Goal: Transaction & Acquisition: Purchase product/service

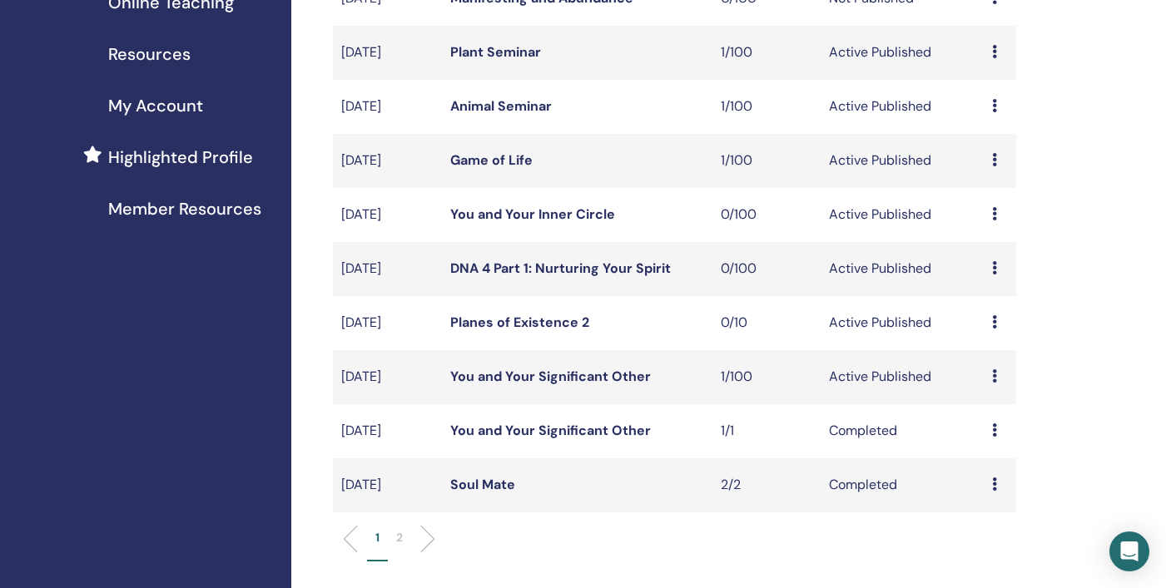
scroll to position [360, 0]
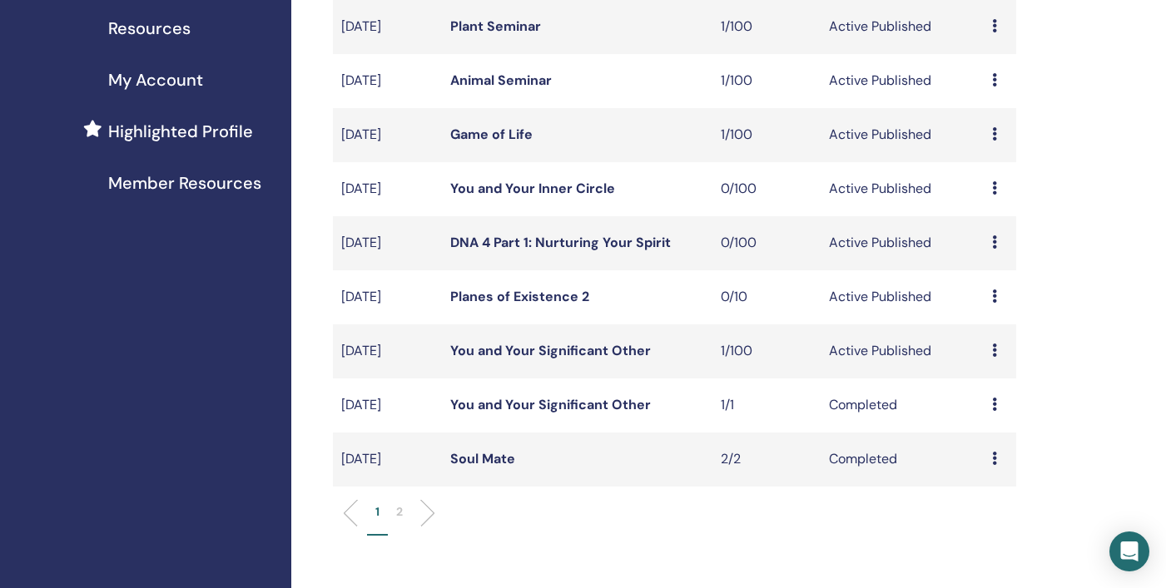
click at [575, 347] on link "You and Your Significant Other" at bounding box center [550, 350] width 201 height 17
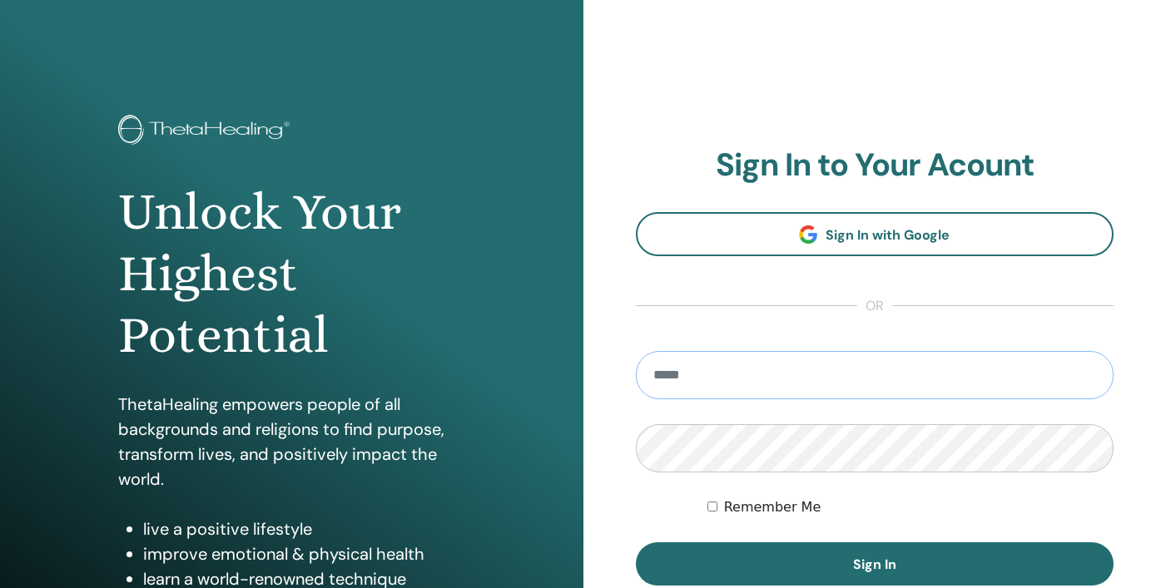
type input "**********"
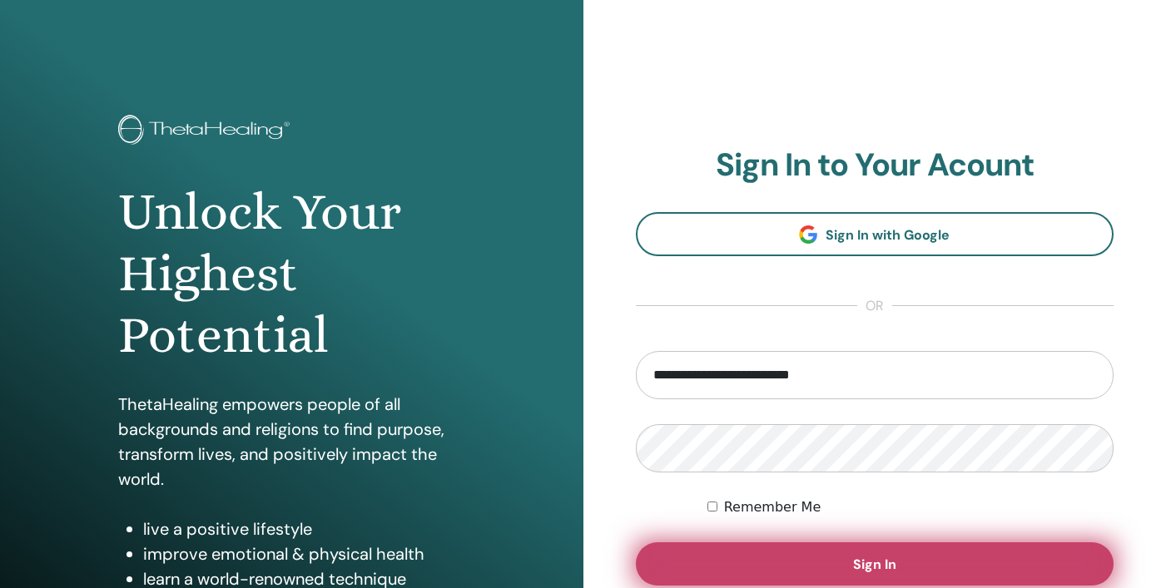
click at [885, 562] on span "Sign In" at bounding box center [874, 564] width 43 height 17
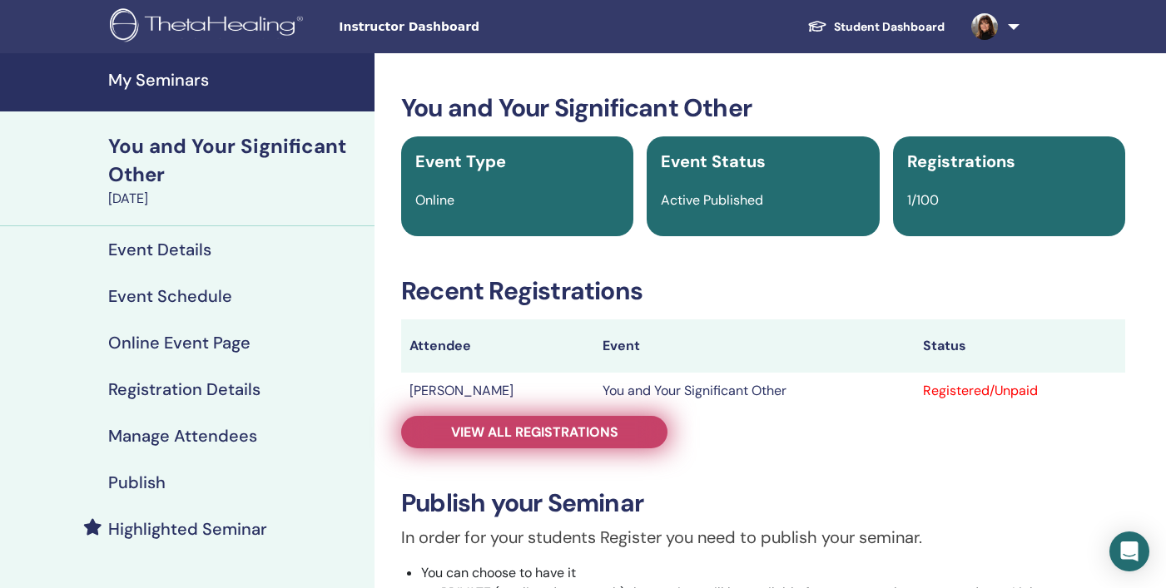
click at [558, 433] on span "View all registrations" at bounding box center [534, 431] width 167 height 17
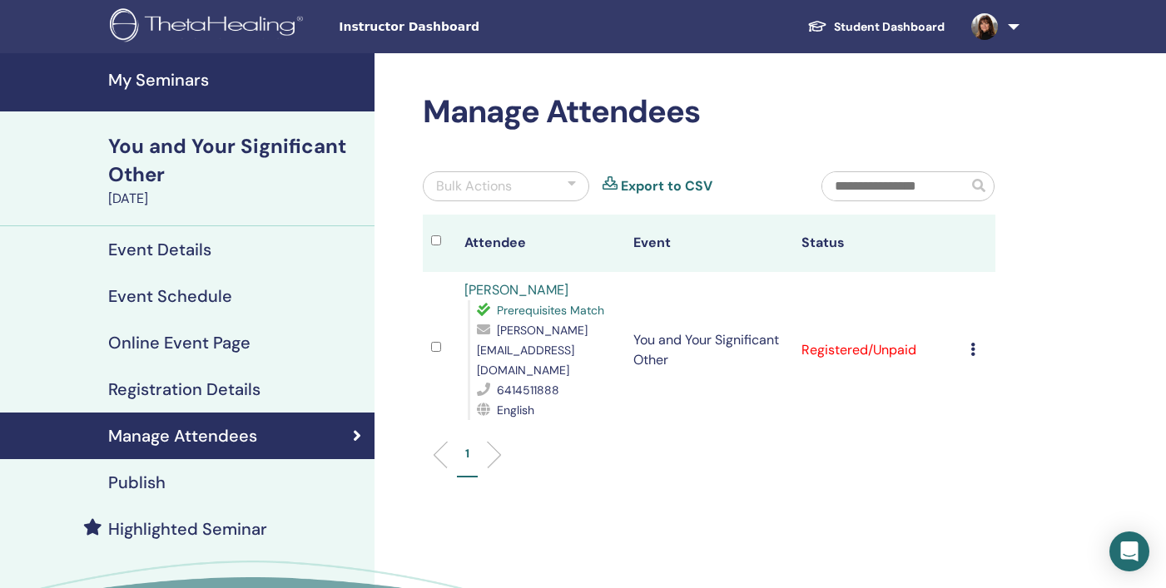
click at [971, 343] on icon at bounding box center [972, 349] width 5 height 13
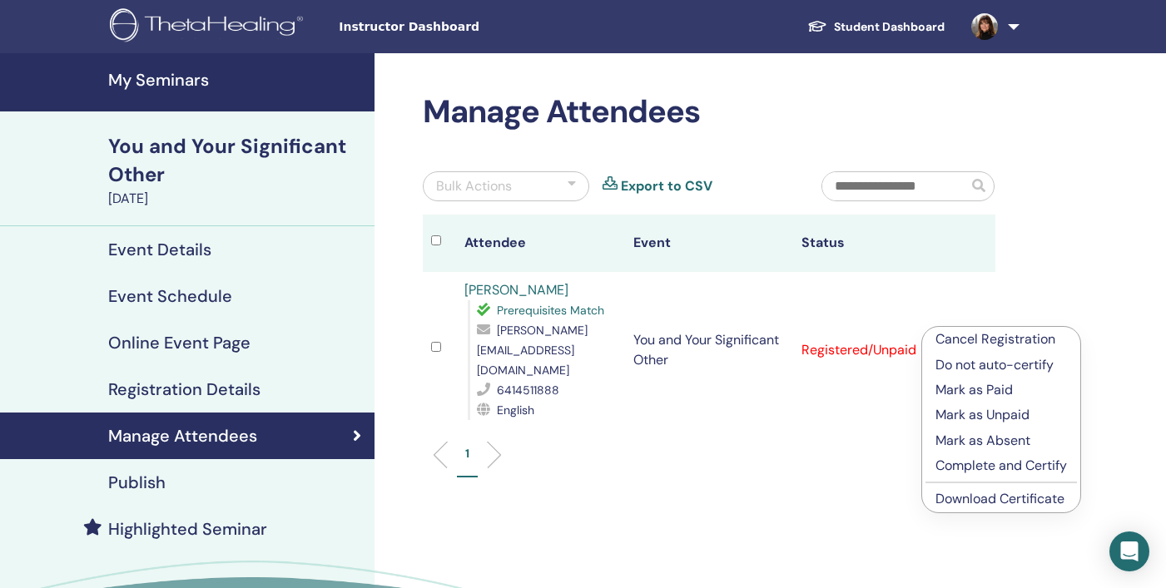
click at [983, 389] on p "Mark as Paid" at bounding box center [1000, 390] width 131 height 20
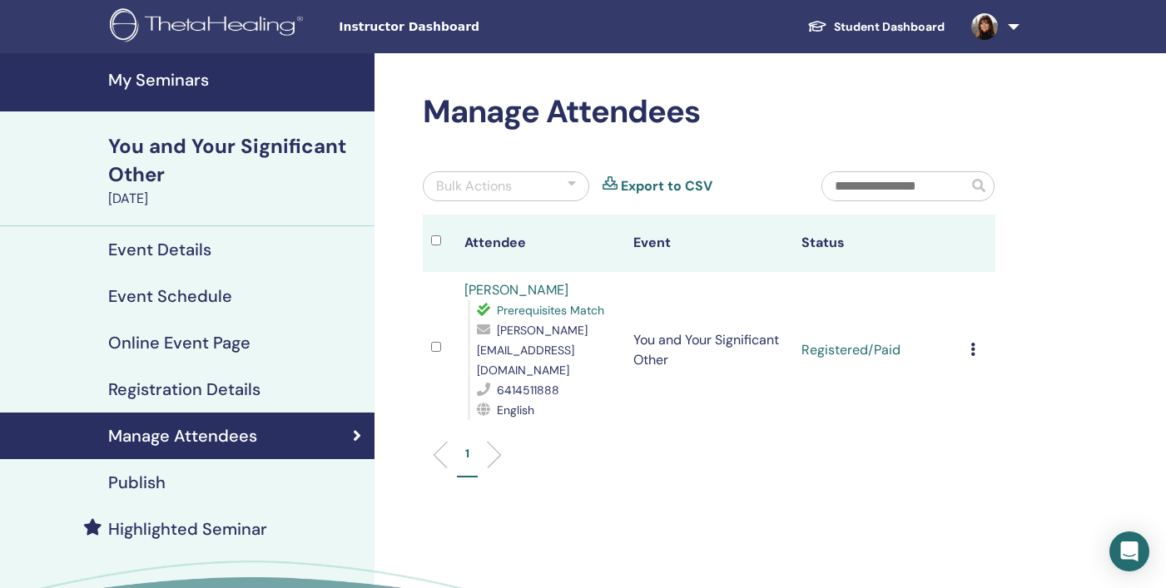
click at [207, 526] on h4 "Highlighted Seminar" at bounding box center [187, 529] width 159 height 20
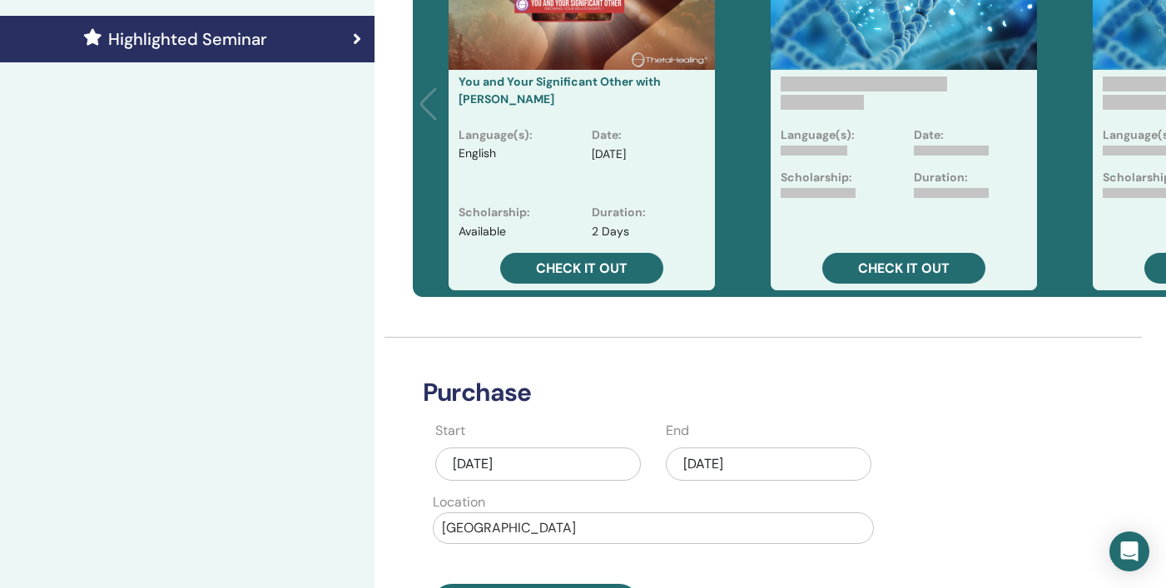
scroll to position [656, 0]
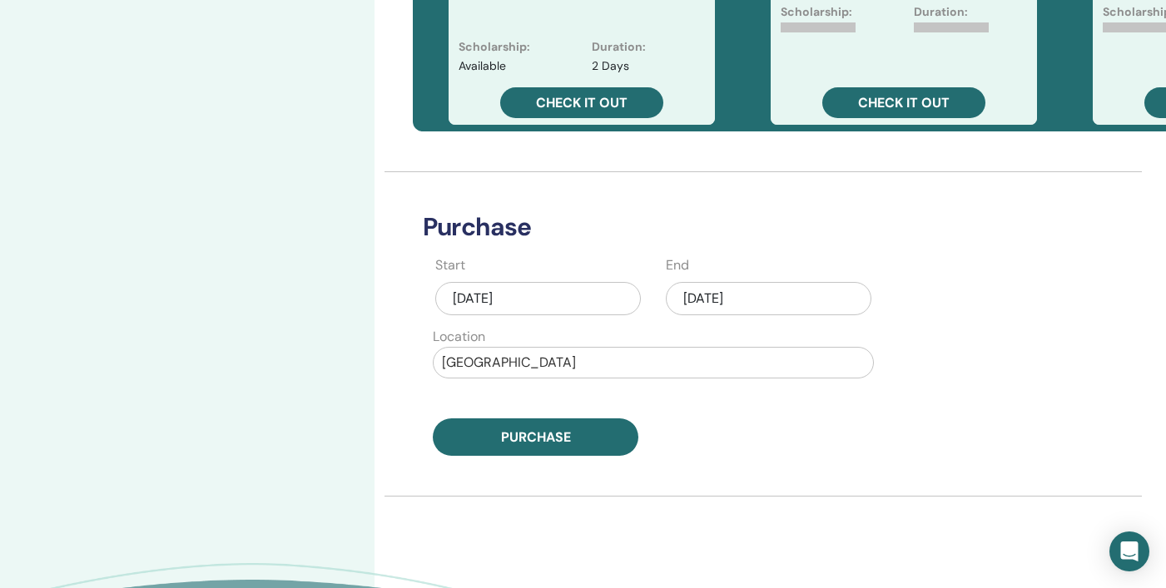
click at [765, 297] on div "Sep/24, 2025" at bounding box center [769, 298] width 206 height 33
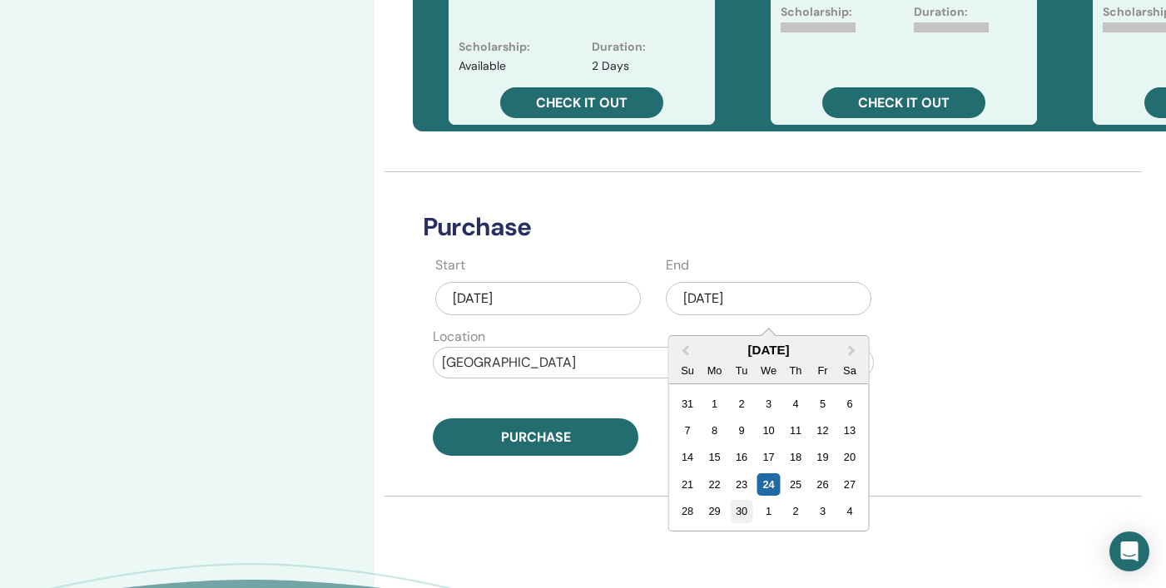
click at [748, 513] on div "30" at bounding box center [741, 511] width 22 height 22
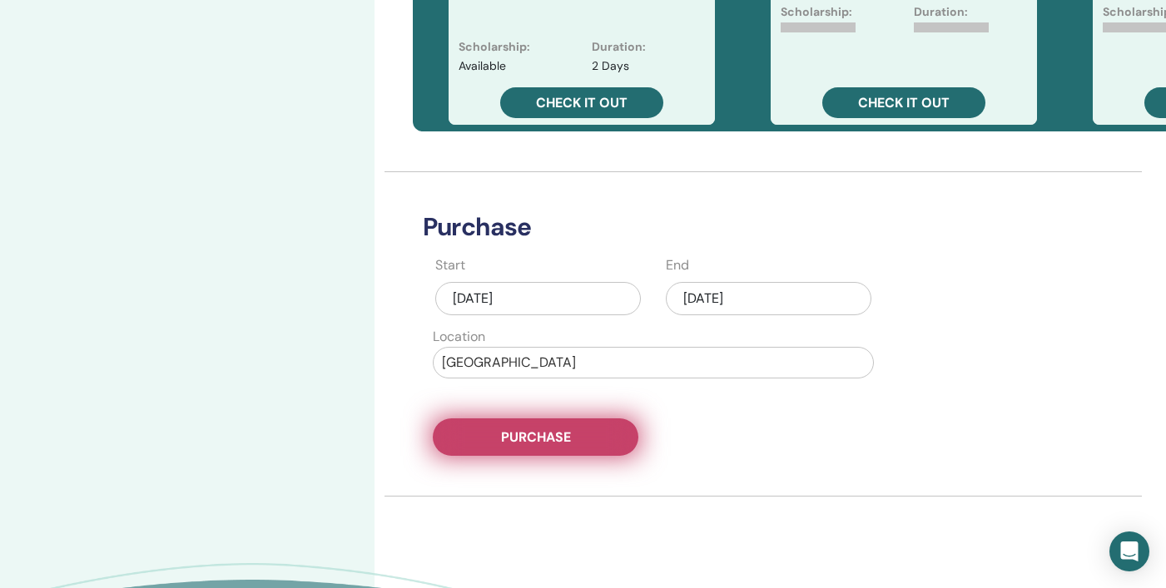
click at [548, 433] on span "Purchase" at bounding box center [536, 436] width 70 height 17
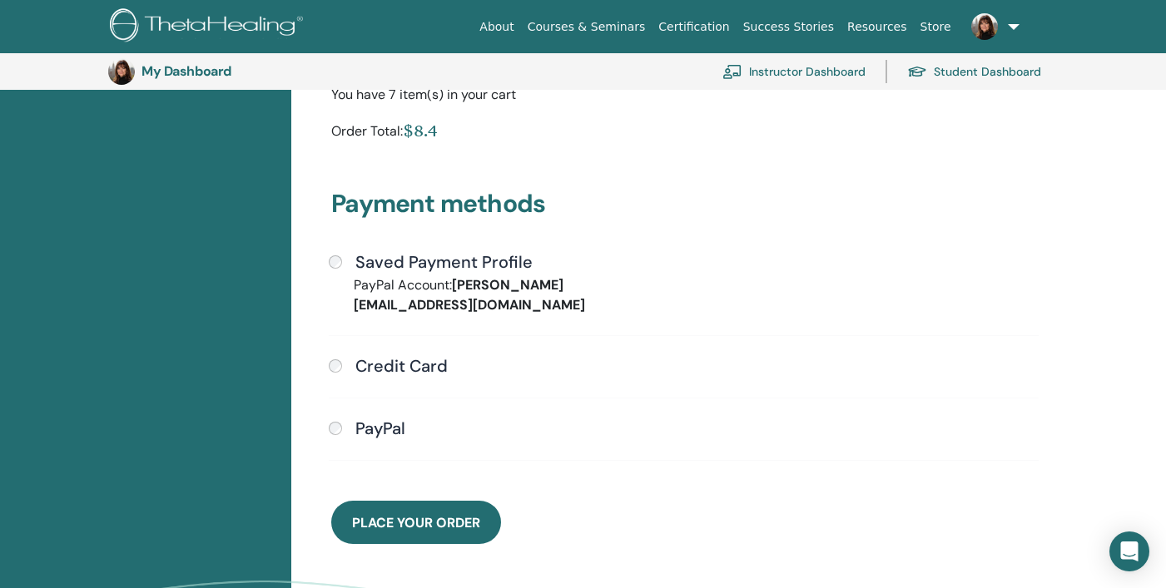
scroll to position [337, 0]
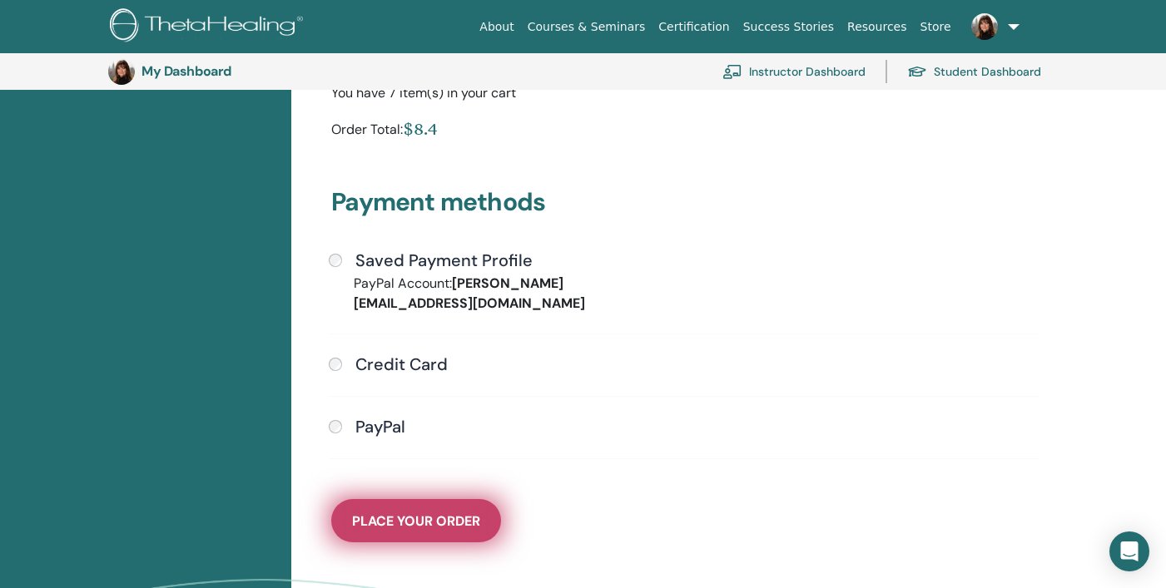
click at [448, 513] on span "Place Your Order" at bounding box center [416, 521] width 128 height 17
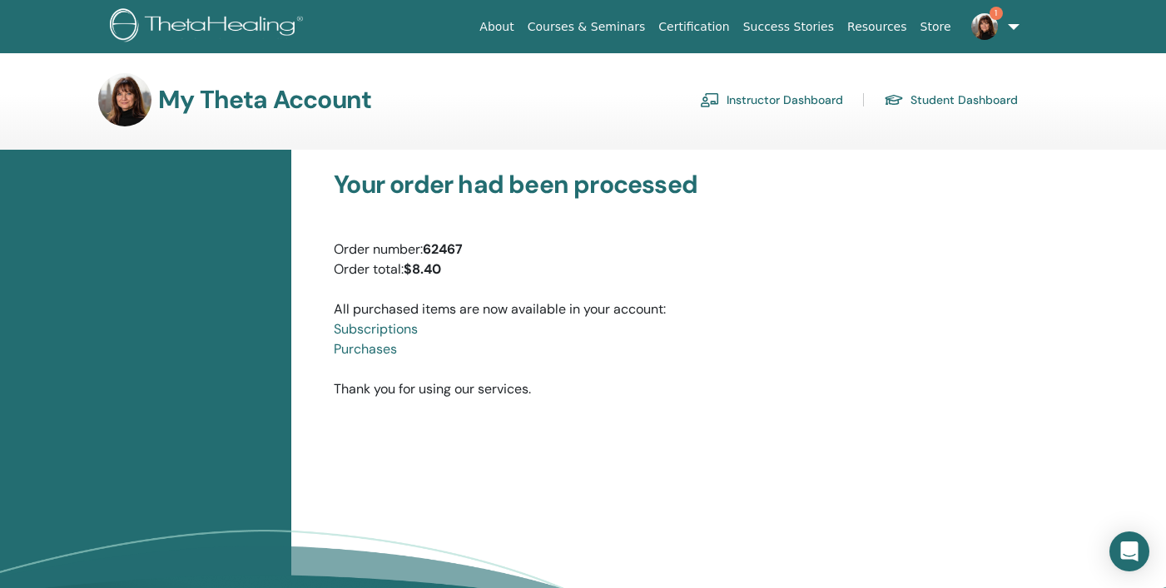
click at [756, 92] on link "Instructor Dashboard" at bounding box center [771, 100] width 143 height 27
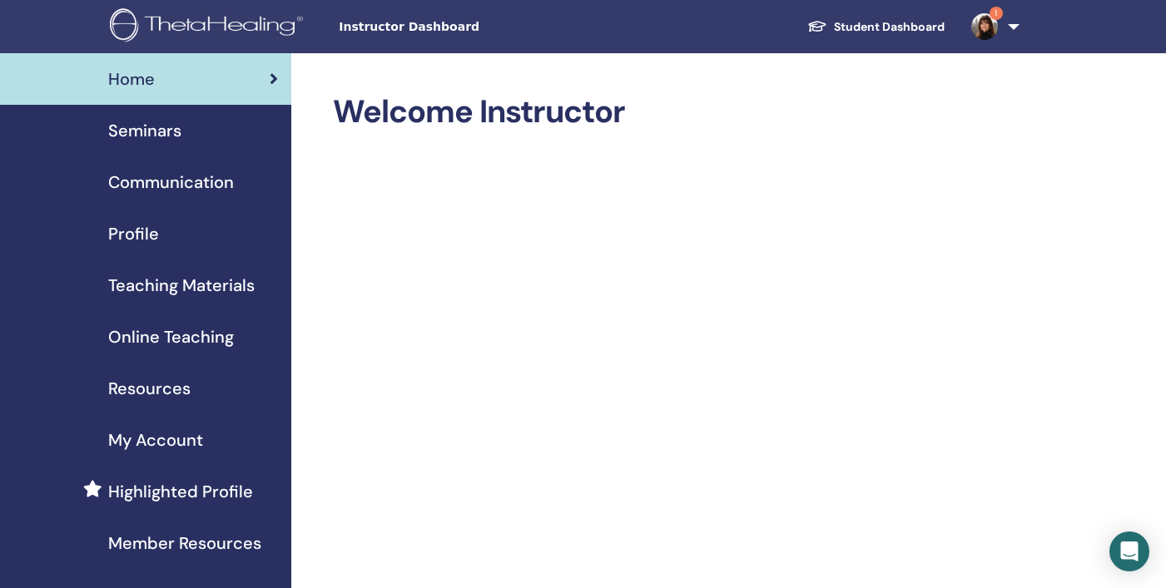
click at [980, 23] on img at bounding box center [984, 26] width 27 height 27
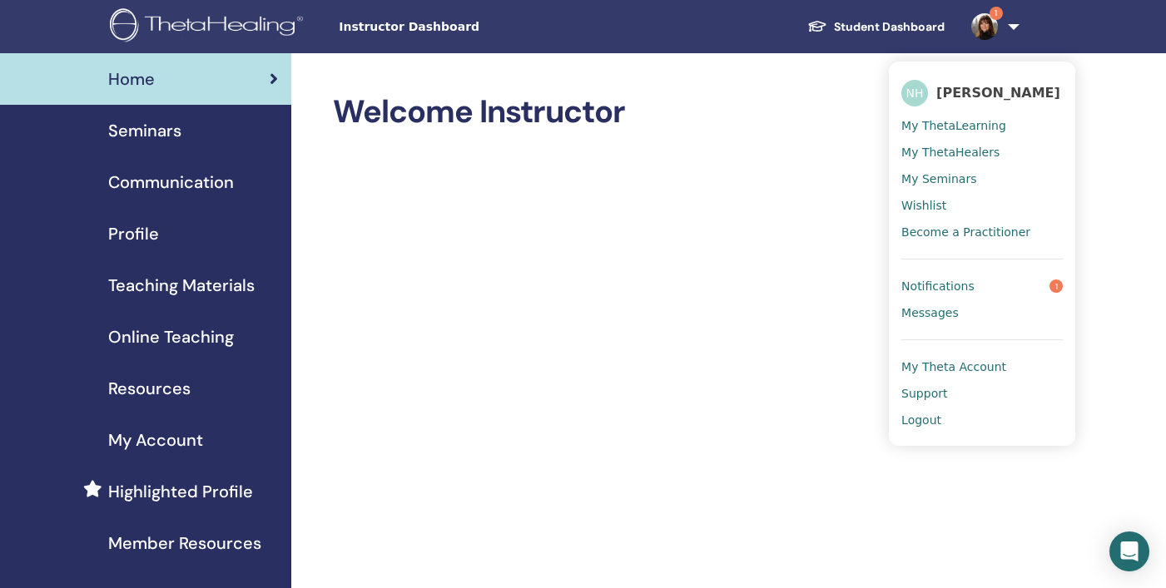
click at [954, 290] on span "Notifications" at bounding box center [937, 286] width 73 height 15
